Goal: Navigation & Orientation: Find specific page/section

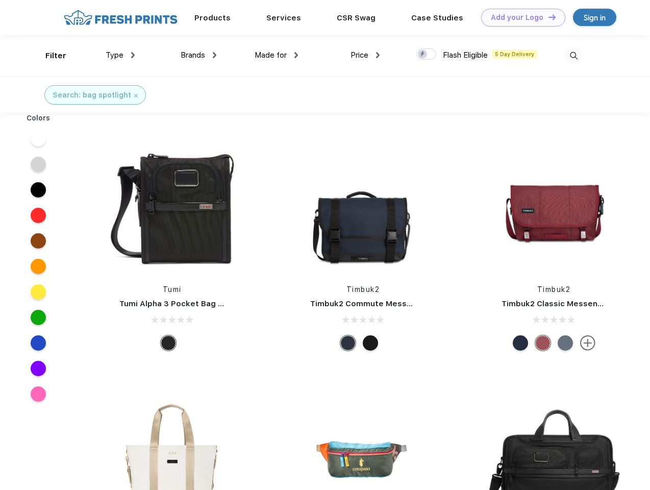
click at [520, 17] on link "Add your Logo Design Tool" at bounding box center [523, 18] width 84 height 18
click at [0, 0] on div "Design Tool" at bounding box center [0, 0] width 0 height 0
click at [548, 17] on link "Add your Logo Design Tool" at bounding box center [523, 18] width 84 height 18
click at [49, 56] on div "Filter" at bounding box center [55, 56] width 21 height 12
click at [120, 55] on span "Type" at bounding box center [115, 55] width 18 height 9
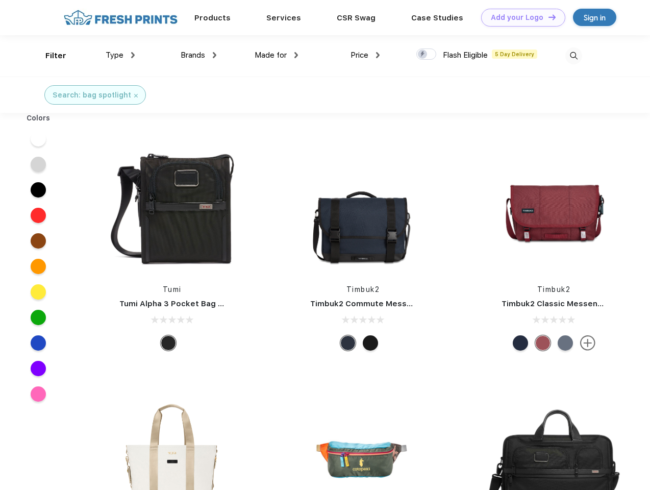
click at [199, 55] on span "Brands" at bounding box center [193, 55] width 25 height 9
click at [277, 55] on span "Made for" at bounding box center [271, 55] width 32 height 9
click at [366, 55] on span "Price" at bounding box center [360, 55] width 18 height 9
click at [427, 55] on div at bounding box center [427, 53] width 20 height 11
click at [423, 55] on input "checkbox" at bounding box center [420, 51] width 7 height 7
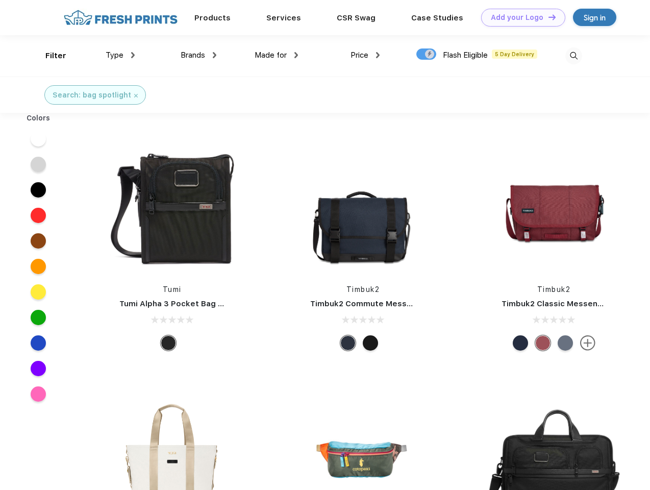
click at [574, 56] on img at bounding box center [574, 55] width 17 height 17
